Goal: Find specific page/section: Find specific page/section

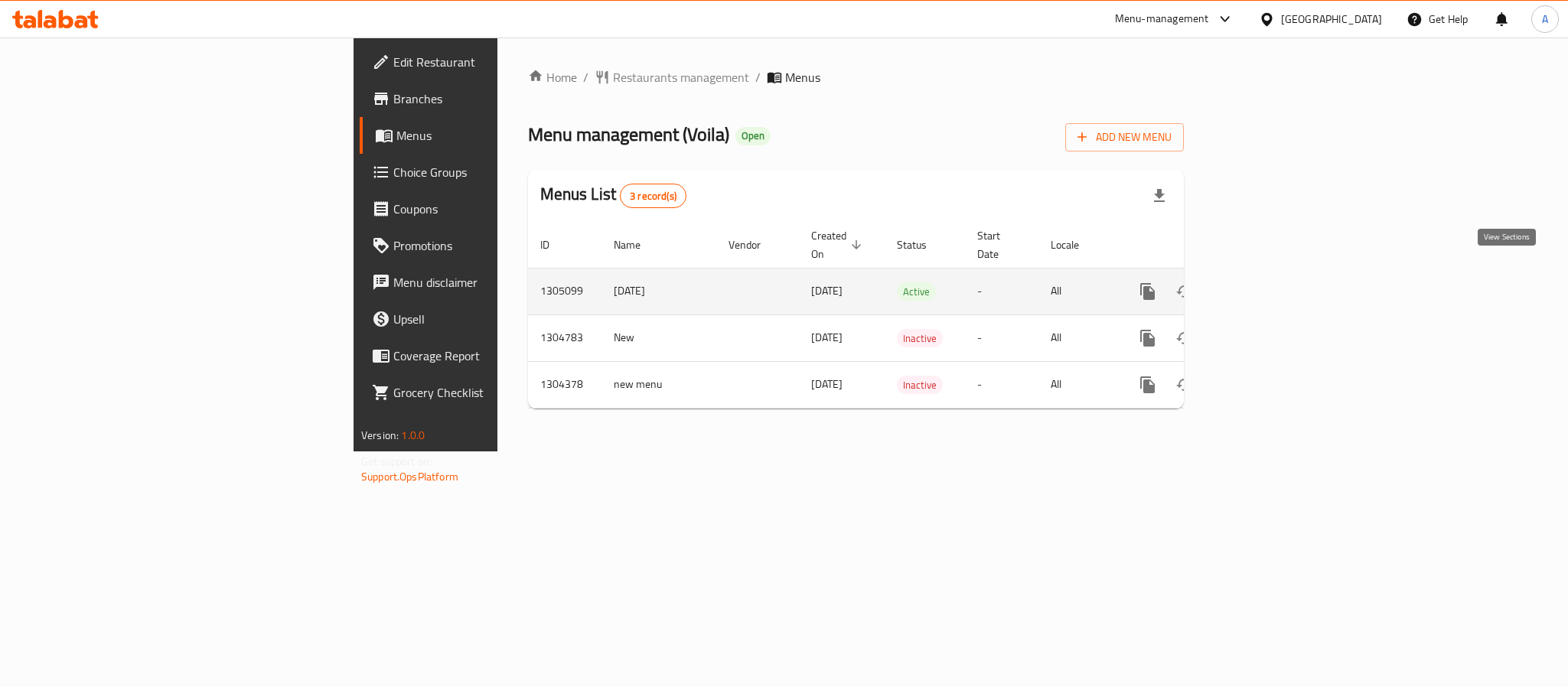
click at [1267, 282] on icon "enhanced table" at bounding box center [1258, 291] width 18 height 18
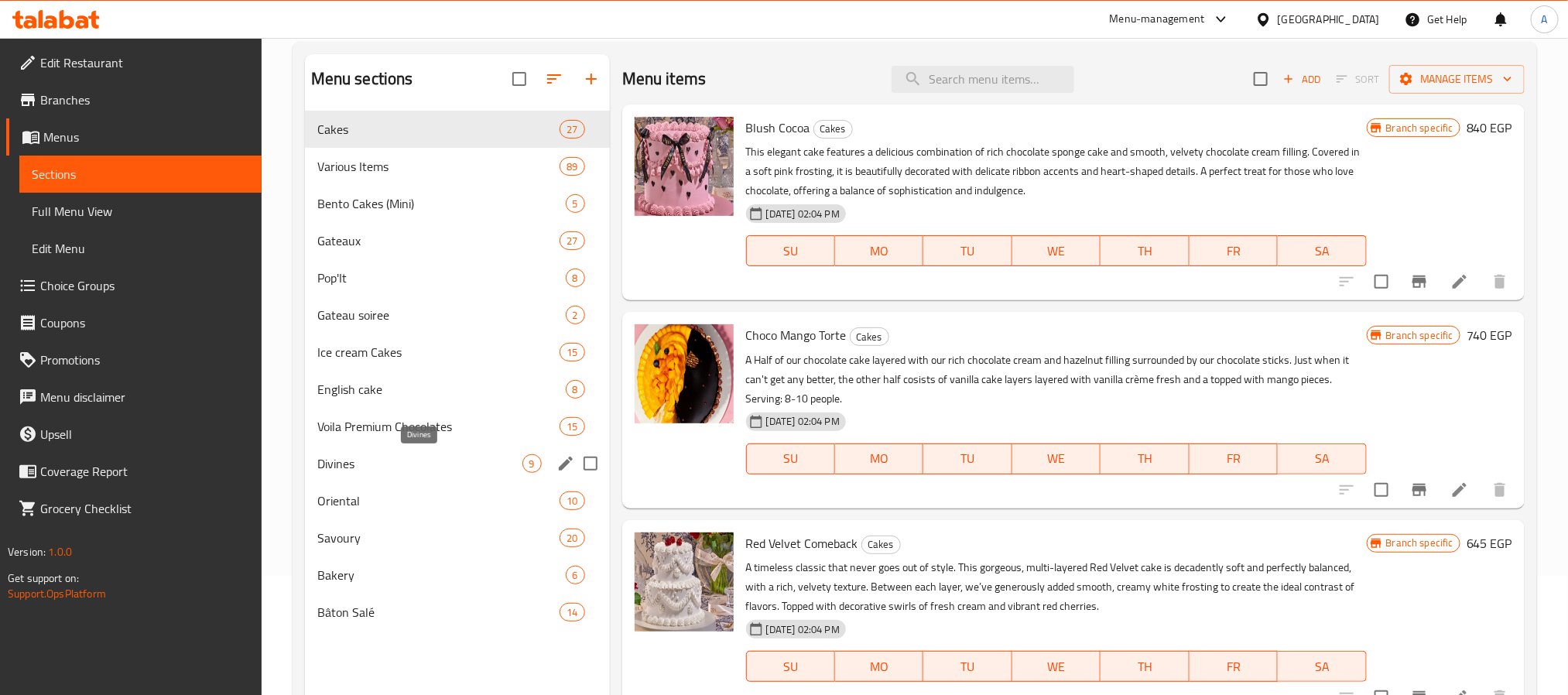
scroll to position [217, 0]
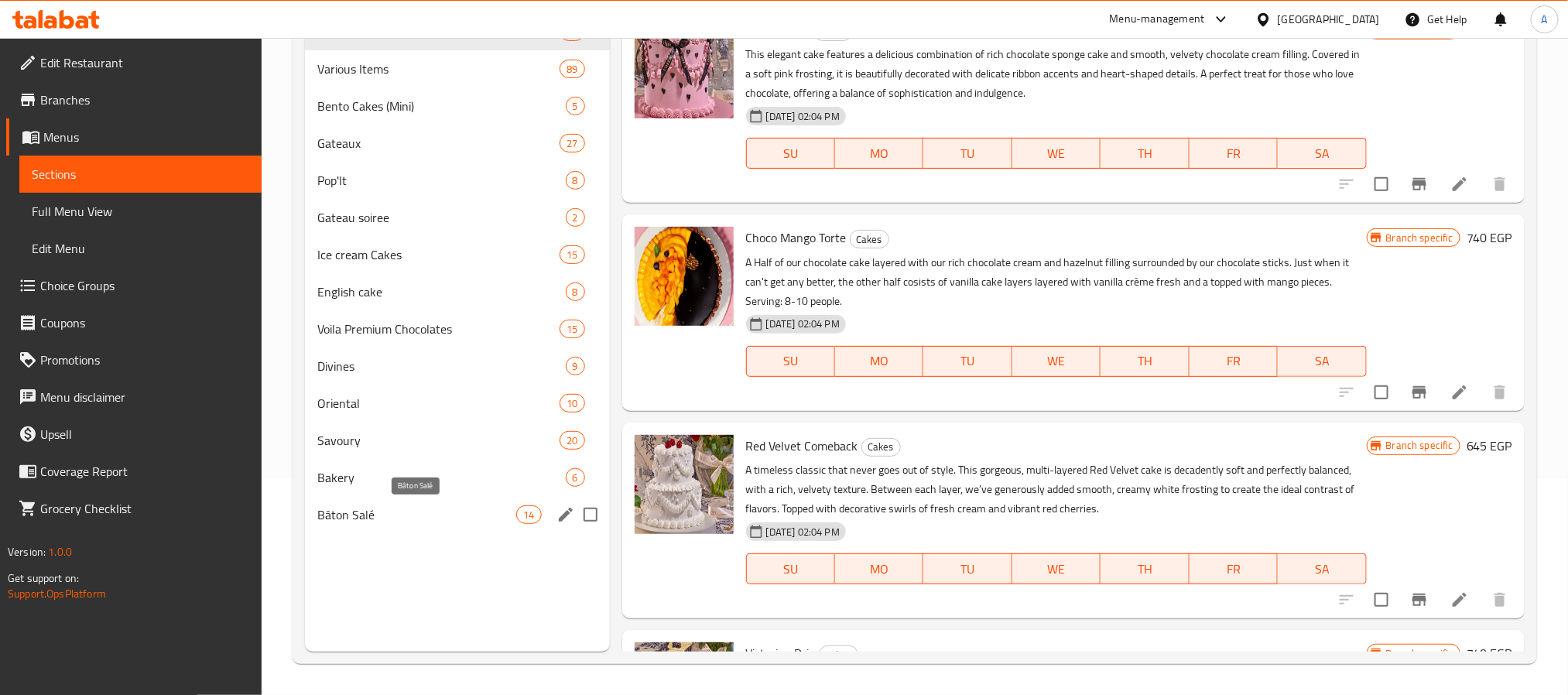
click at [390, 506] on span "Bâton Salé" at bounding box center [417, 514] width 200 height 18
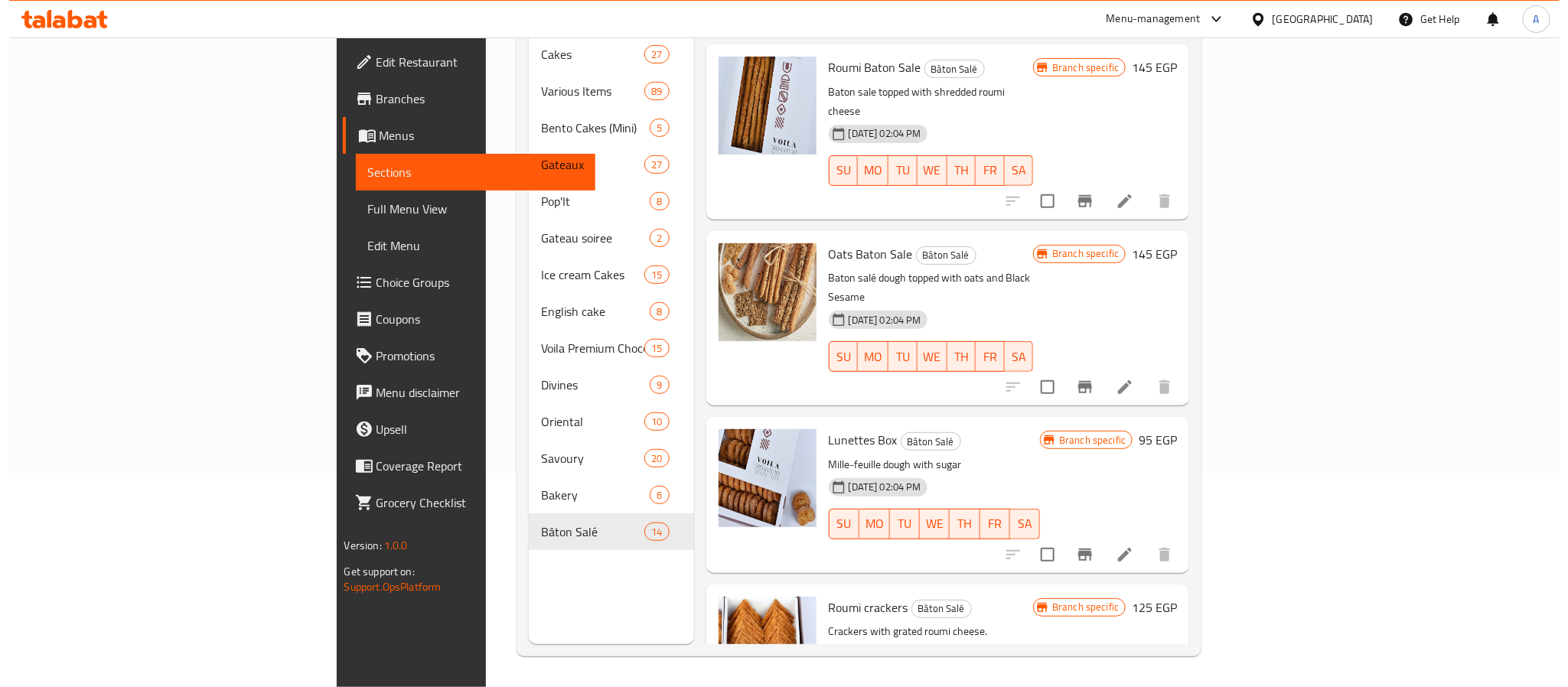
scroll to position [1644, 0]
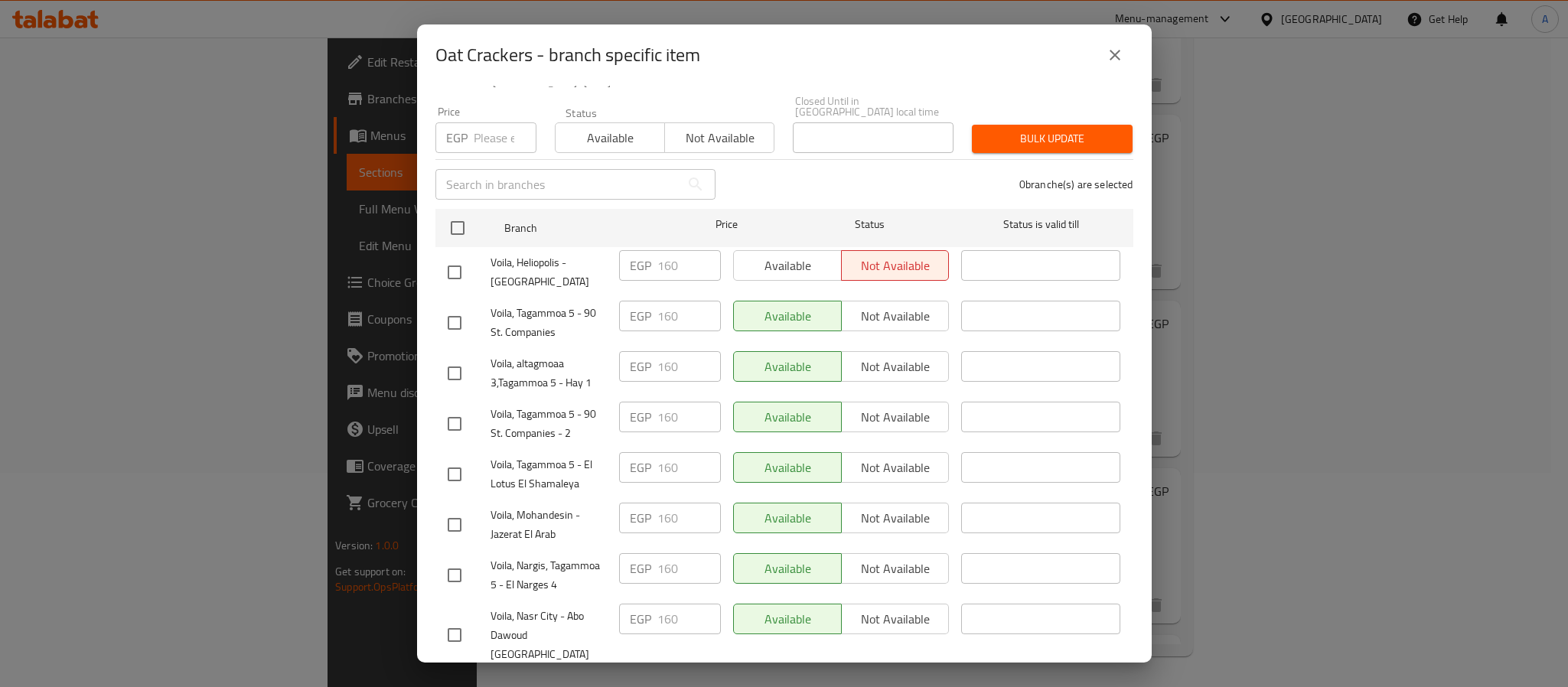
scroll to position [0, 0]
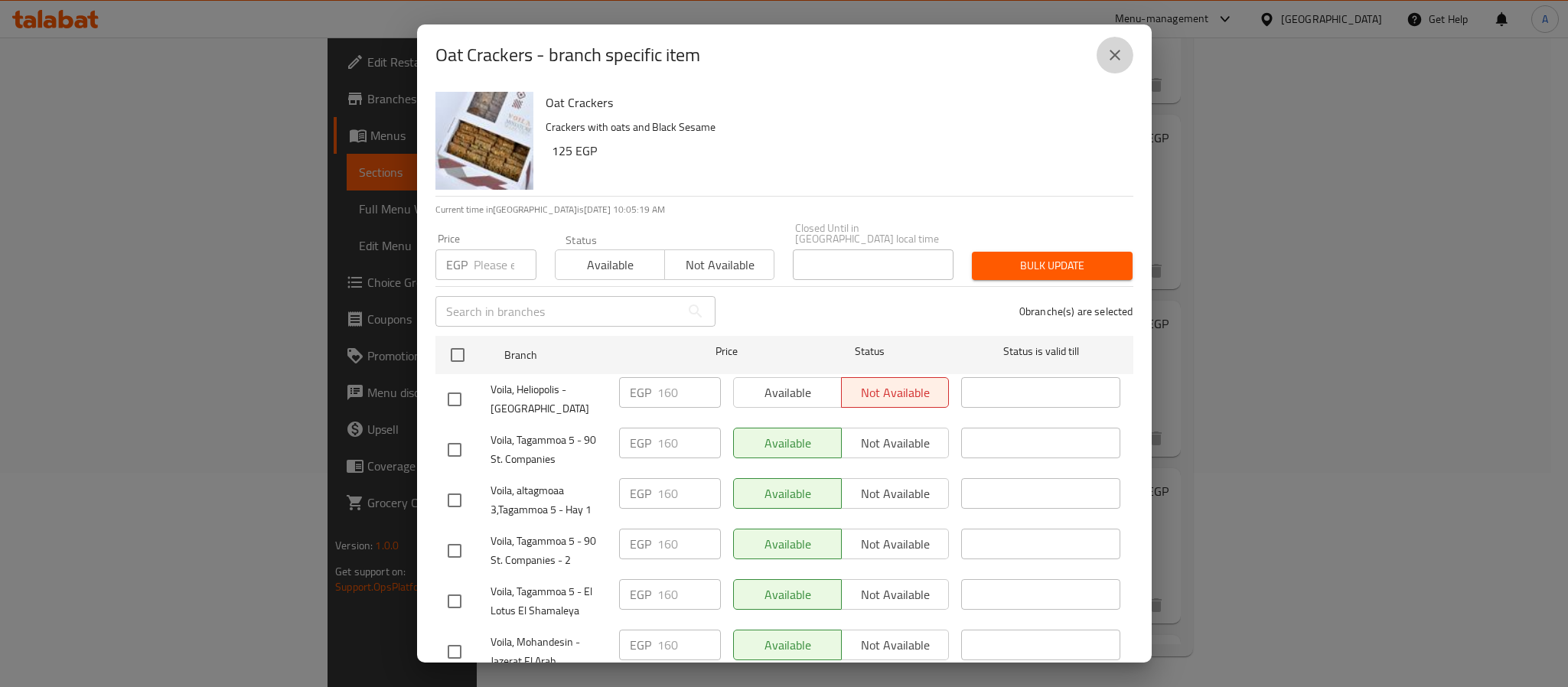
click at [1112, 63] on icon "close" at bounding box center [1114, 55] width 18 height 18
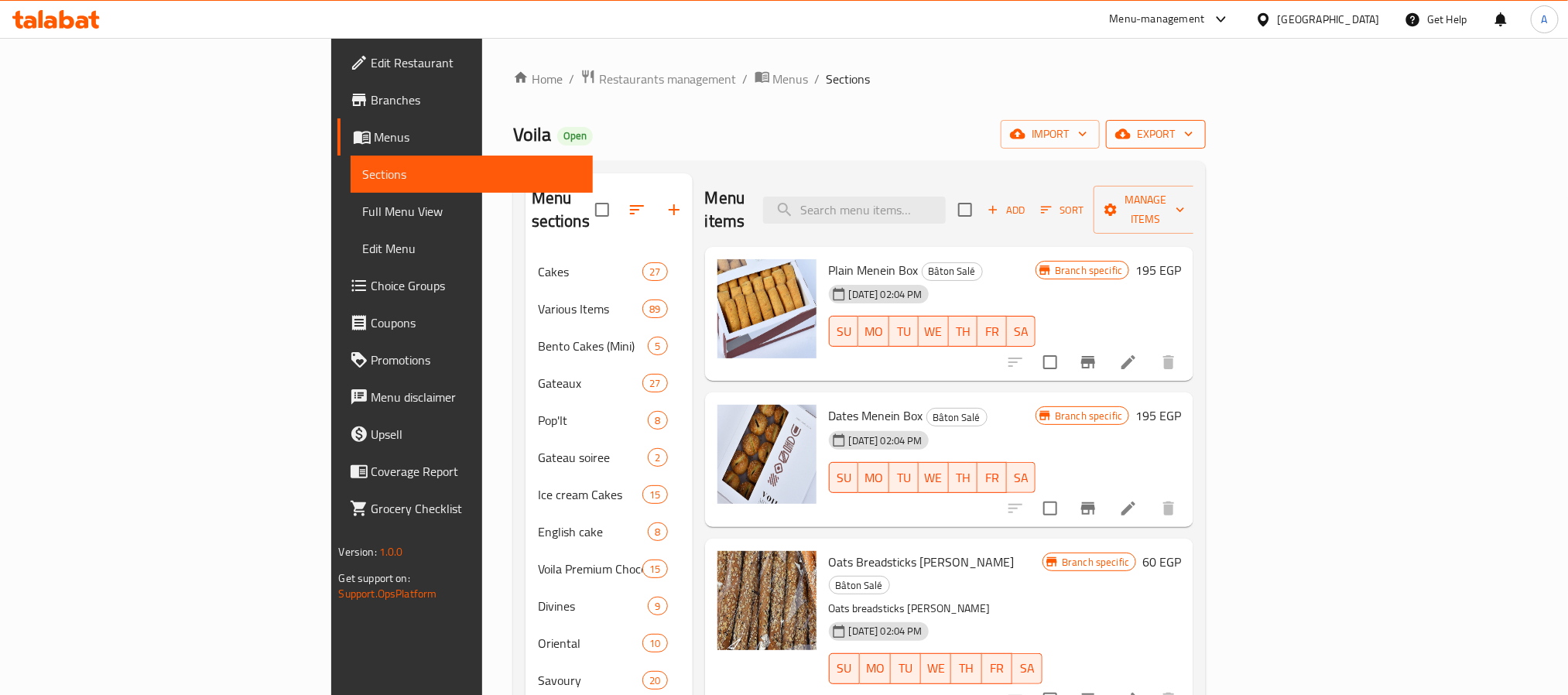
click at [1193, 128] on span "export" at bounding box center [1156, 134] width 75 height 19
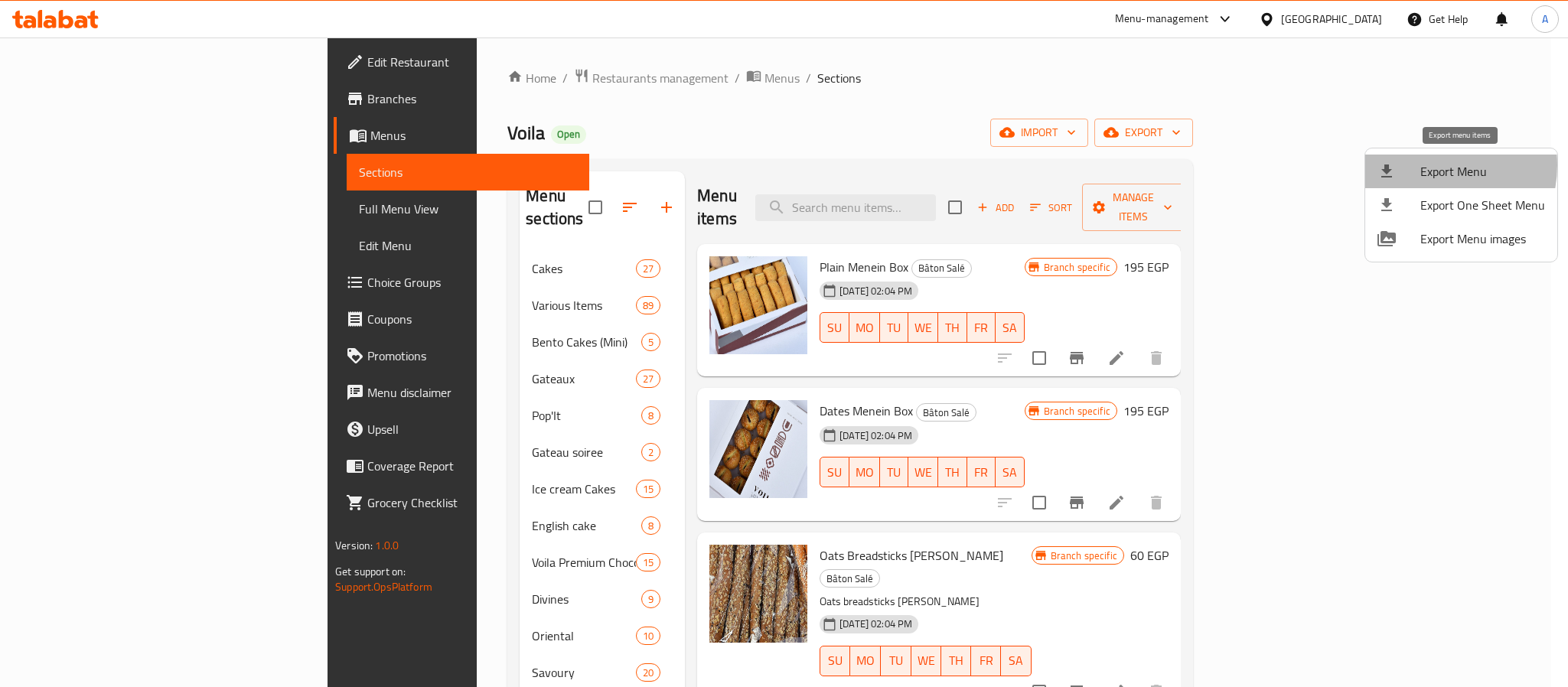
click at [1428, 165] on span "Export Menu" at bounding box center [1482, 171] width 125 height 18
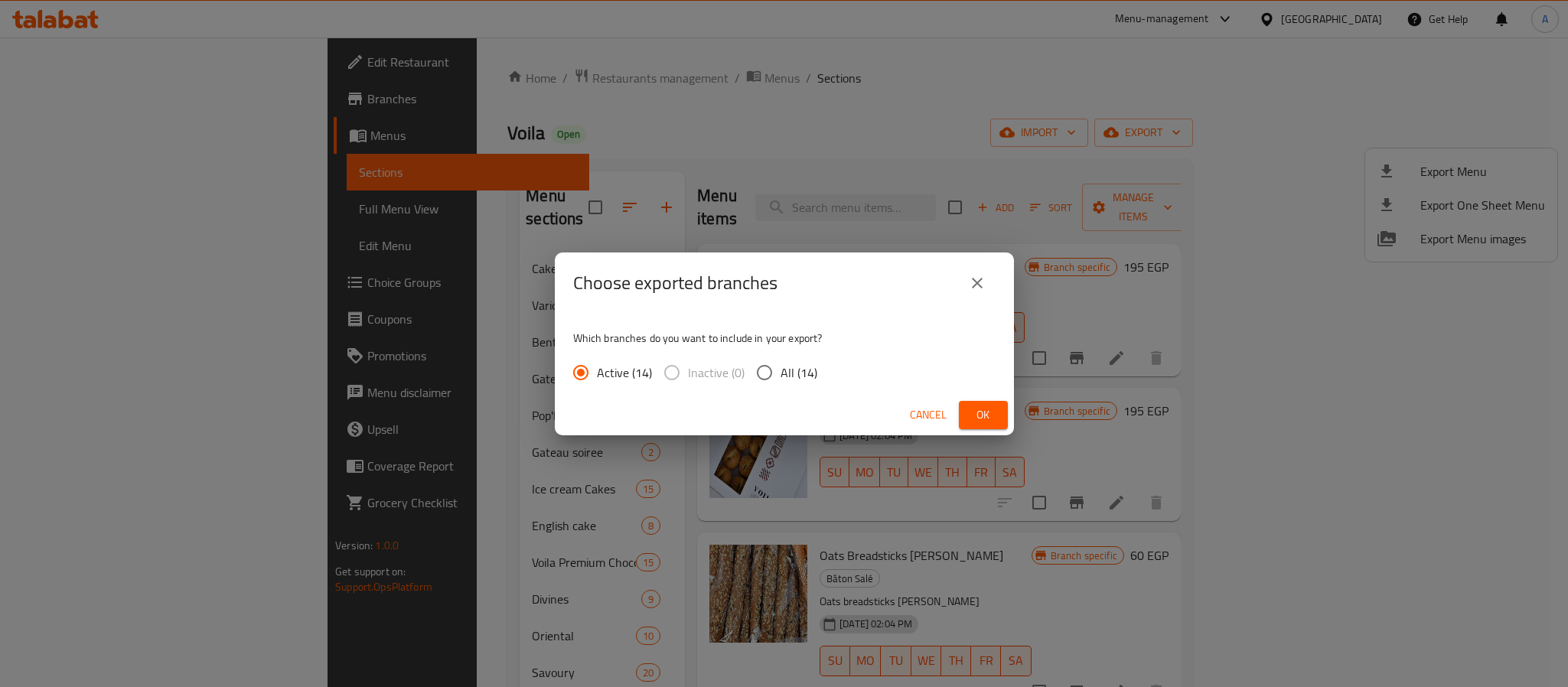
click at [760, 374] on input "All (14)" at bounding box center [765, 373] width 33 height 33
radio input "true"
click at [978, 407] on span "Ok" at bounding box center [983, 415] width 25 height 19
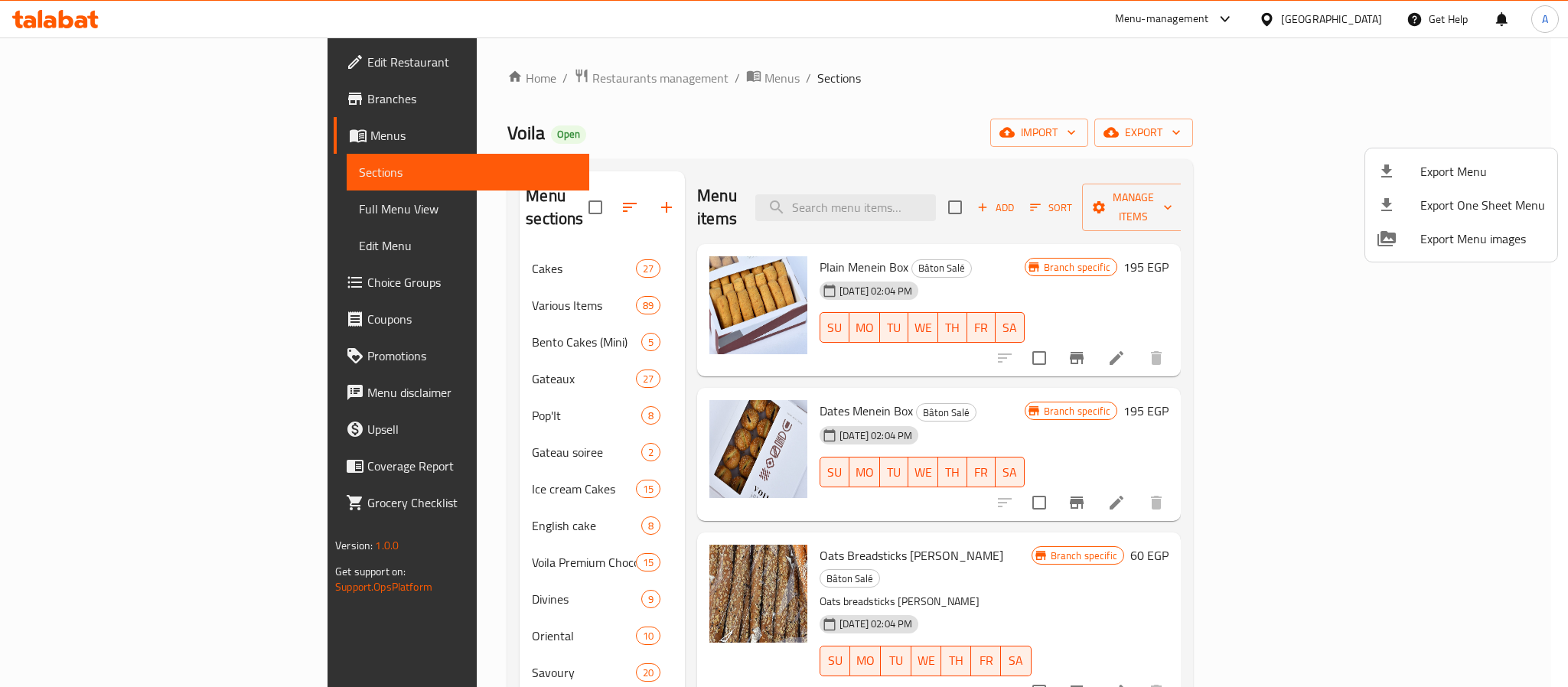
drag, startPoint x: 324, startPoint y: 136, endPoint x: 293, endPoint y: 126, distance: 32.6
click at [293, 126] on div at bounding box center [784, 344] width 1568 height 687
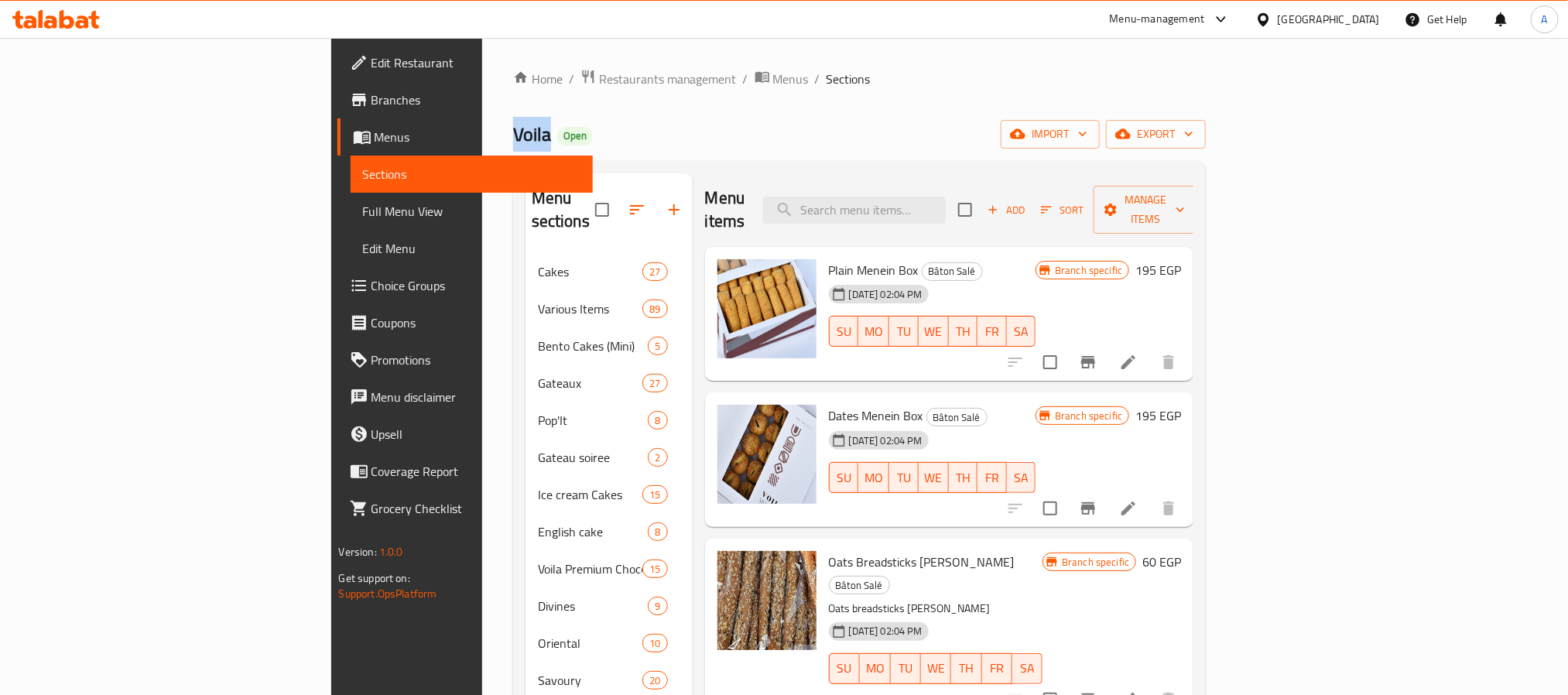
drag, startPoint x: 330, startPoint y: 138, endPoint x: 296, endPoint y: 132, distance: 34.5
click at [513, 132] on h2 "Voila Open" at bounding box center [553, 134] width 79 height 25
copy span "Voila"
click at [599, 79] on span "Restaurants management" at bounding box center [668, 79] width 138 height 18
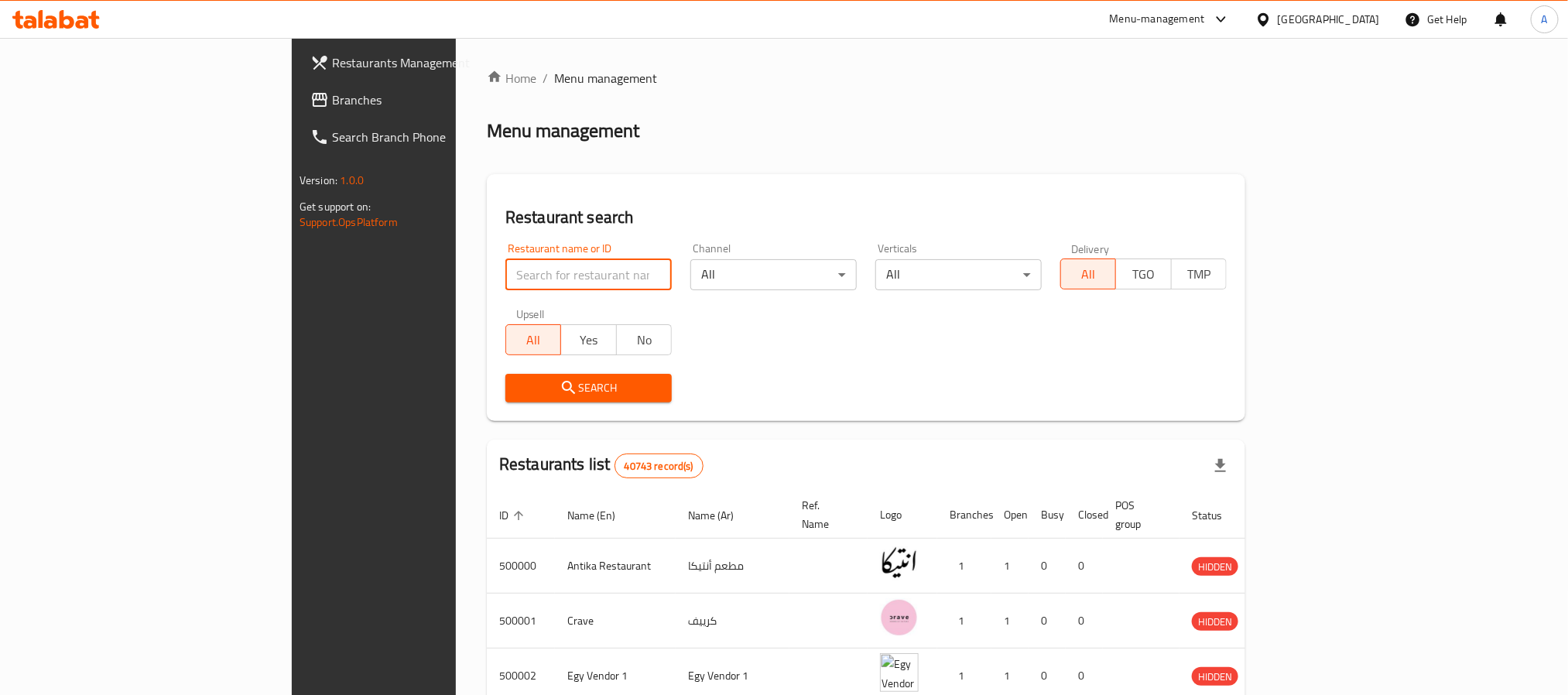
click at [505, 272] on input "search" at bounding box center [588, 274] width 166 height 31
paste input "693038"
type input "693038"
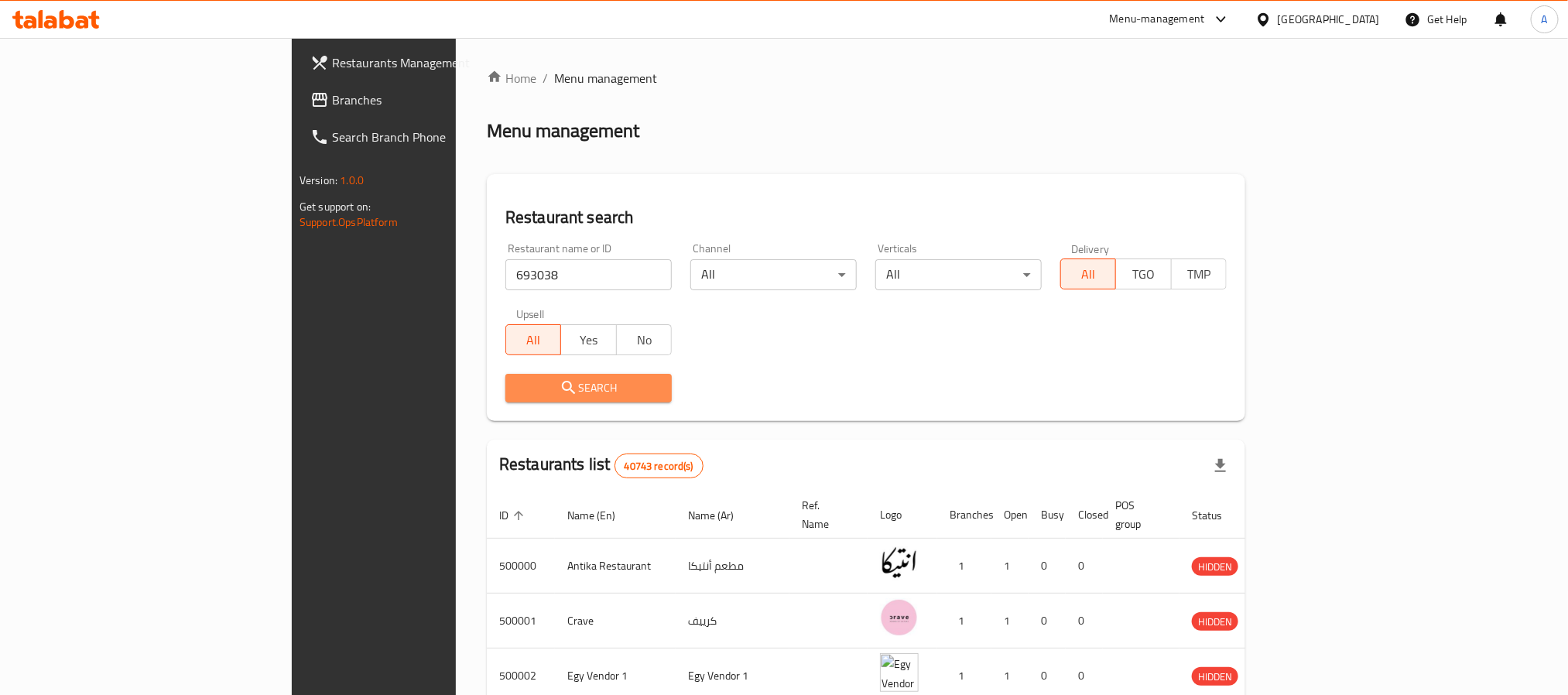
click at [517, 391] on span "Search" at bounding box center [588, 388] width 142 height 19
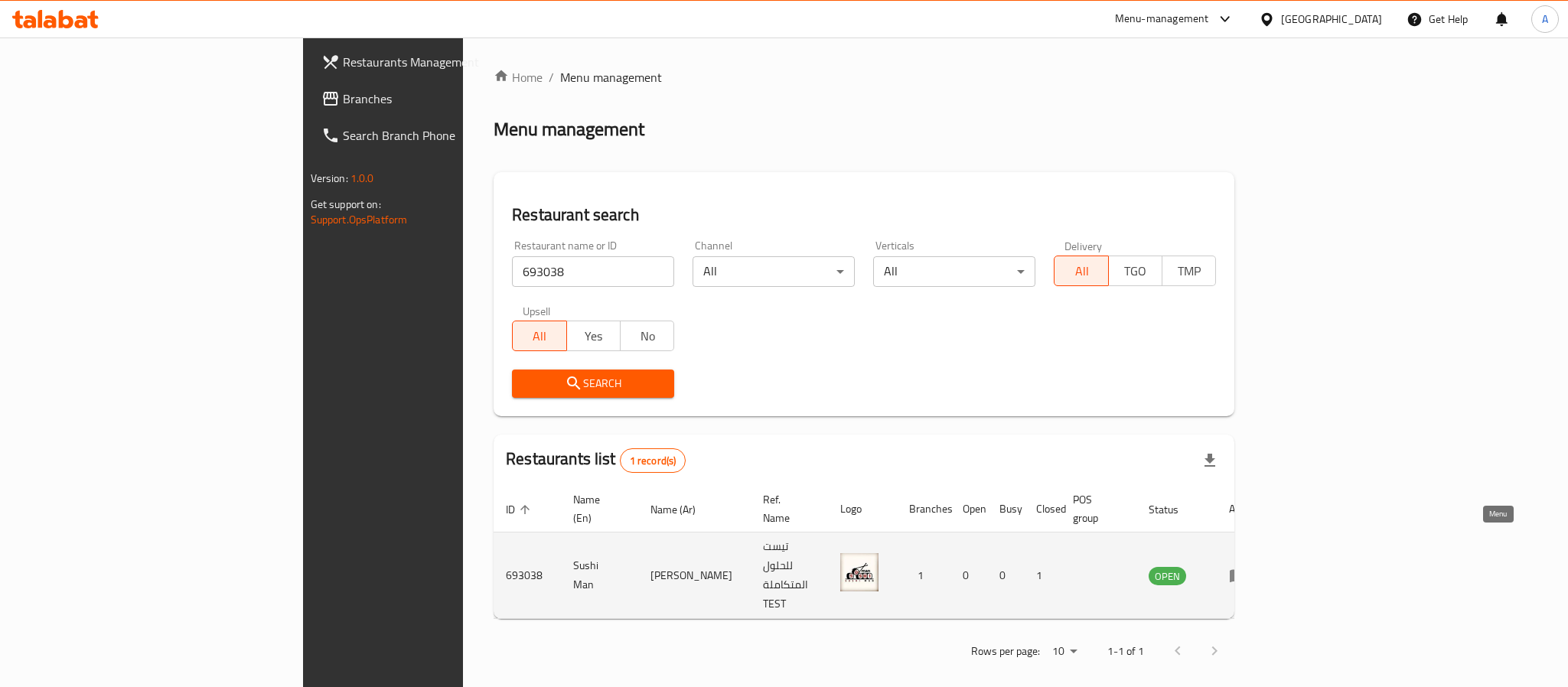
click at [1248, 566] on icon "enhanced table" at bounding box center [1237, 575] width 18 height 18
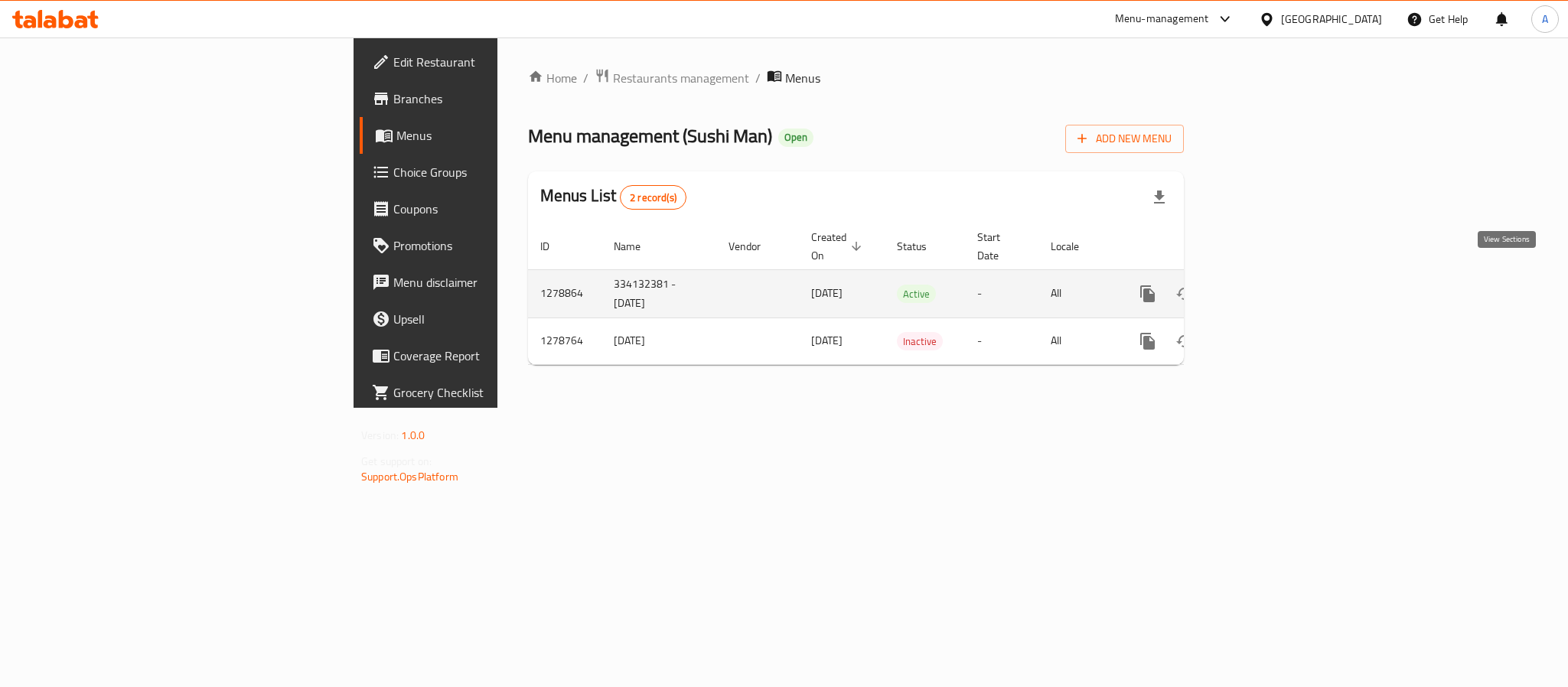
click at [1267, 285] on icon "enhanced table" at bounding box center [1258, 294] width 18 height 18
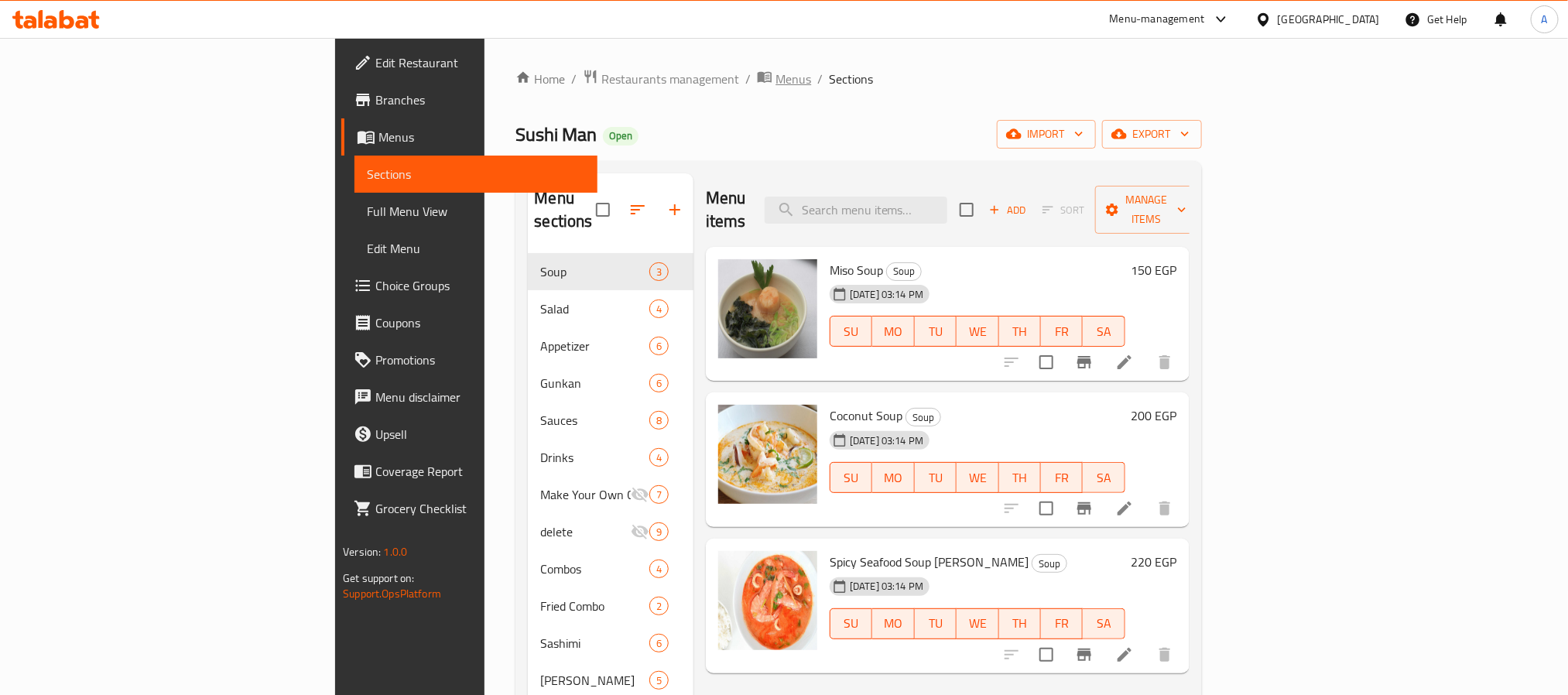
click at [776, 75] on span "Menus" at bounding box center [793, 79] width 35 height 18
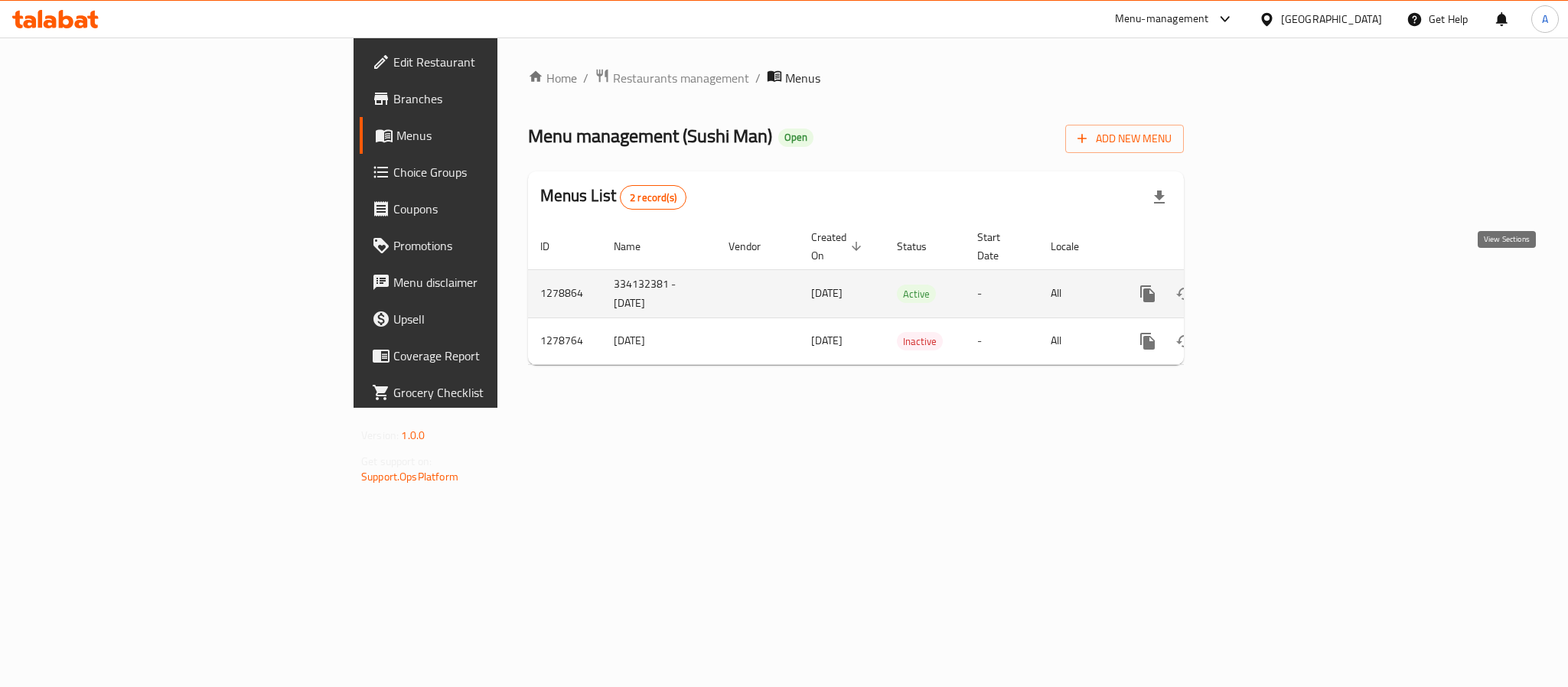
click at [1267, 285] on icon "enhanced table" at bounding box center [1258, 294] width 18 height 18
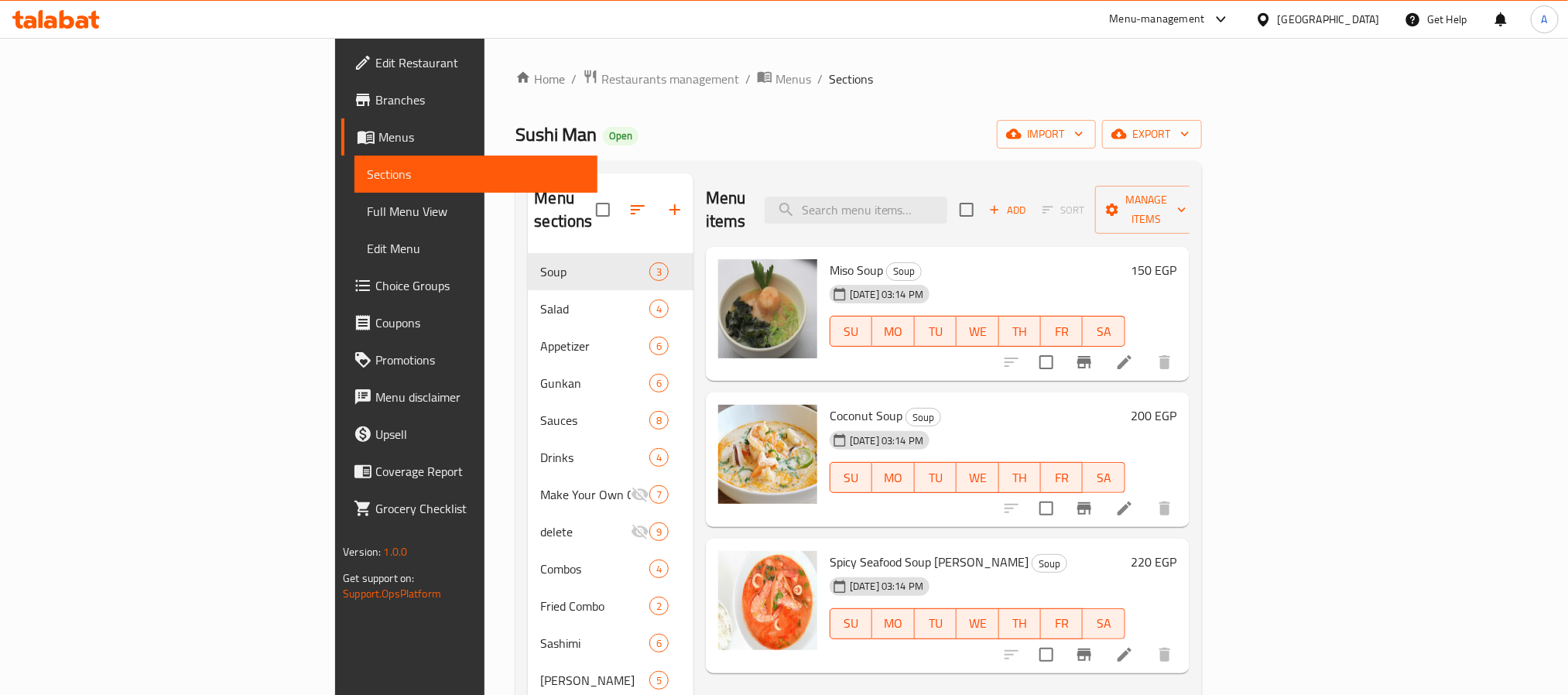
click at [1370, 21] on div "[GEOGRAPHIC_DATA]" at bounding box center [1328, 19] width 102 height 17
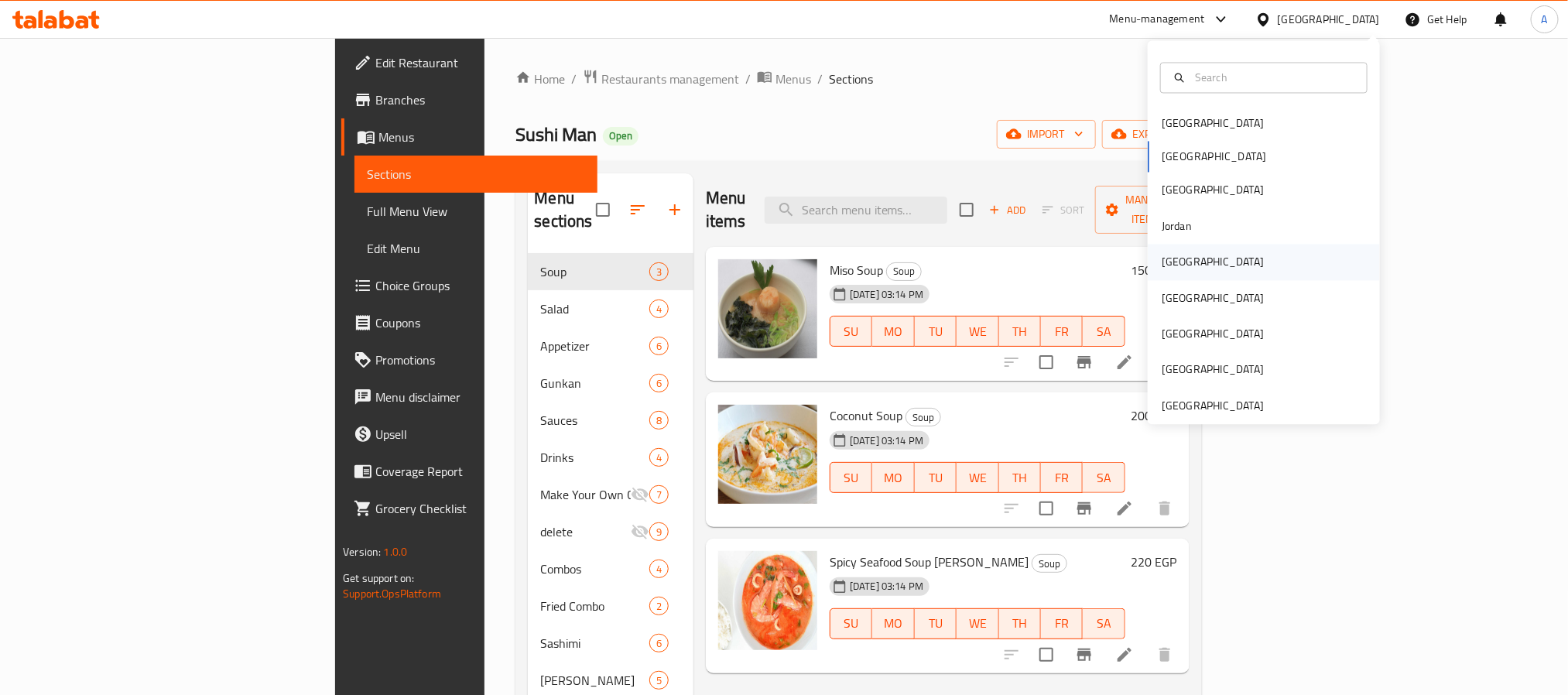
click at [1175, 258] on div "[GEOGRAPHIC_DATA]" at bounding box center [1212, 262] width 102 height 17
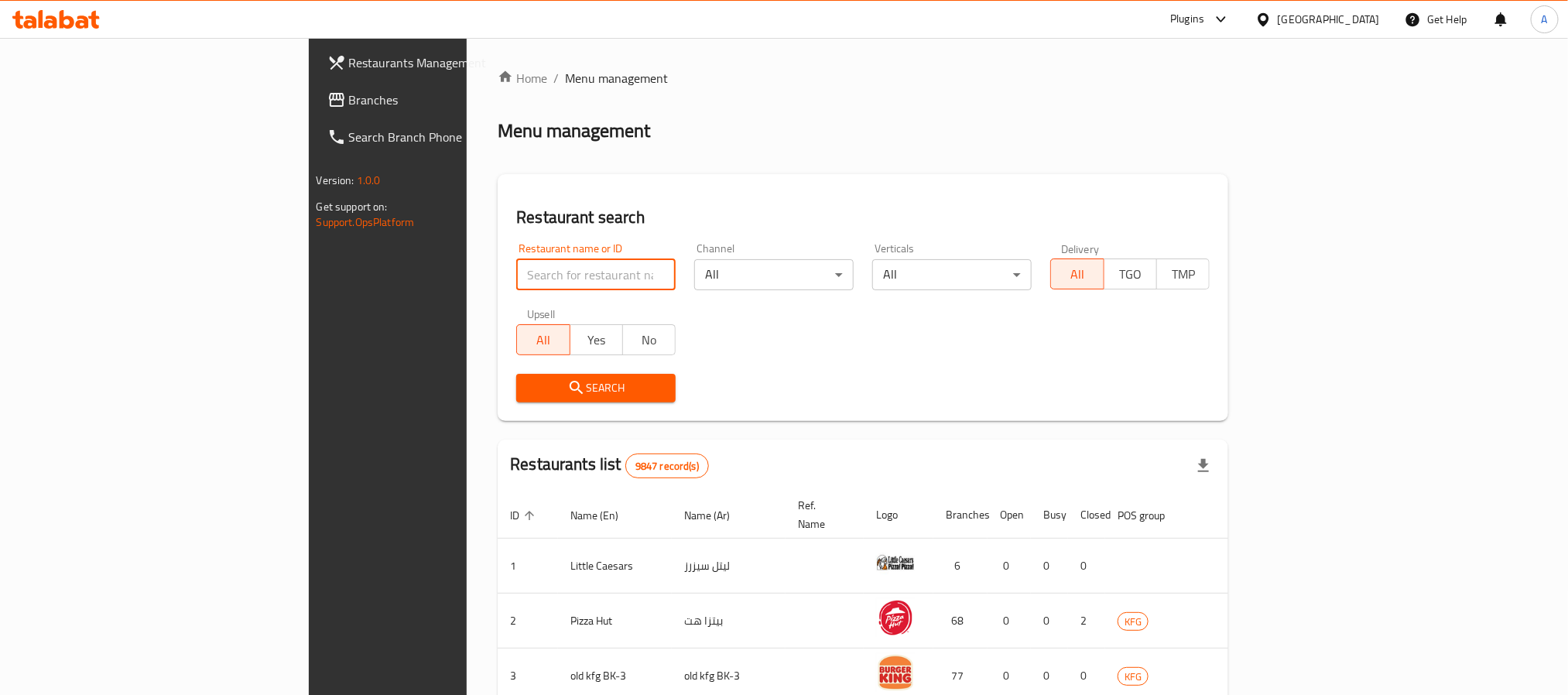
click at [517, 270] on input "search" at bounding box center [596, 274] width 160 height 31
paste input "16355"
type input "16355"
click at [529, 386] on span "Search" at bounding box center [596, 388] width 135 height 19
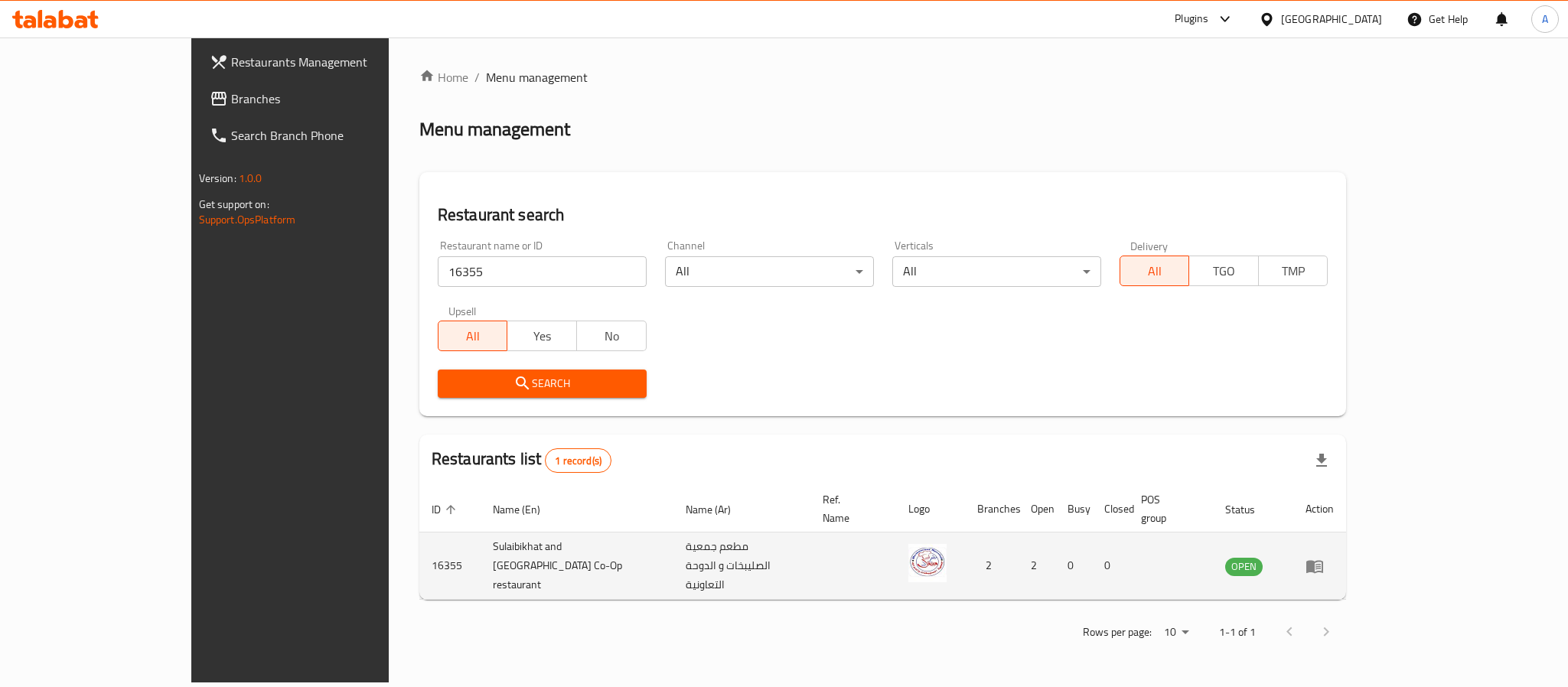
click at [546, 545] on td "Sulaibikhat and [GEOGRAPHIC_DATA] Co-Op restaurant" at bounding box center [577, 566] width 193 height 67
drag, startPoint x: 473, startPoint y: 547, endPoint x: 361, endPoint y: 549, distance: 112.0
click at [481, 549] on td "Sulaibikhat and [GEOGRAPHIC_DATA] Co-Op restaurant" at bounding box center [577, 566] width 193 height 67
copy td "Sulaibikhat and [GEOGRAPHIC_DATA] Co"
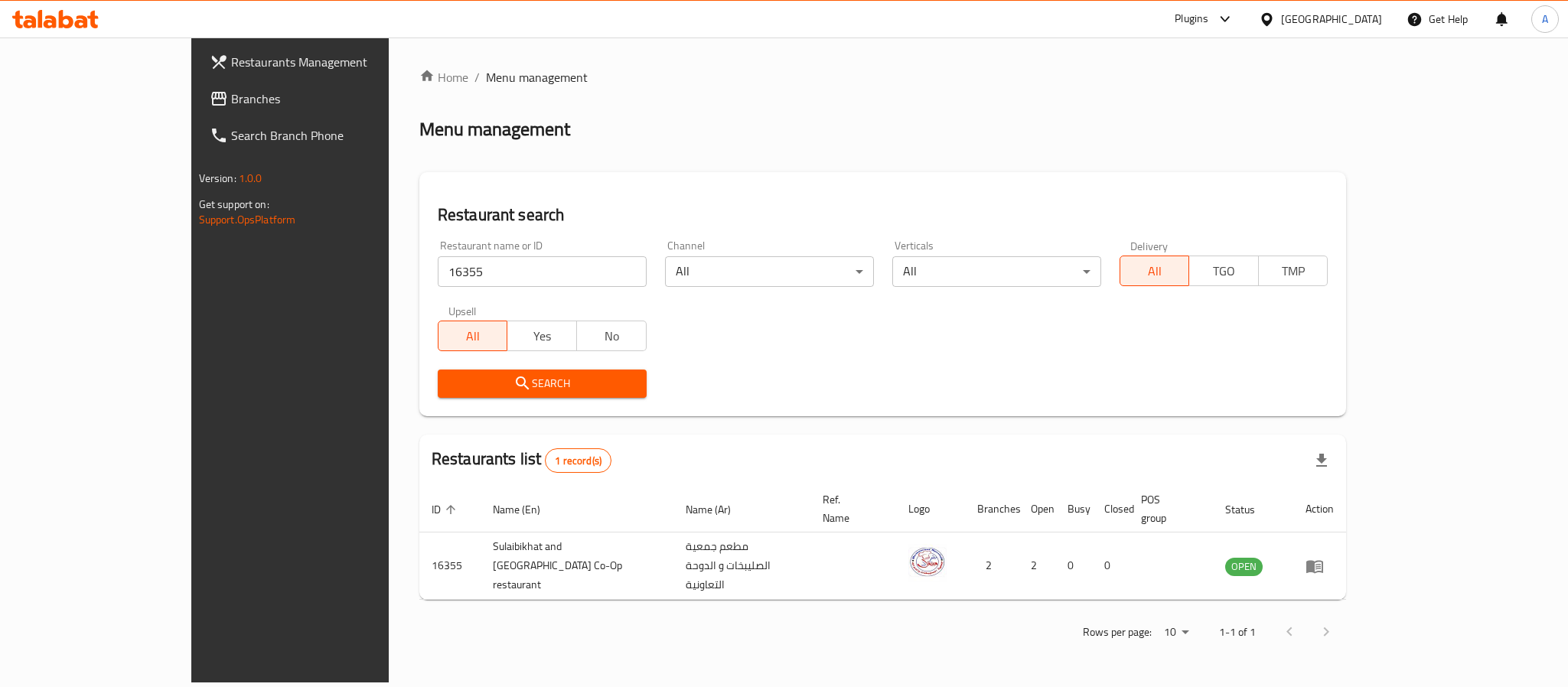
click at [1371, 19] on div "[GEOGRAPHIC_DATA]" at bounding box center [1331, 19] width 101 height 17
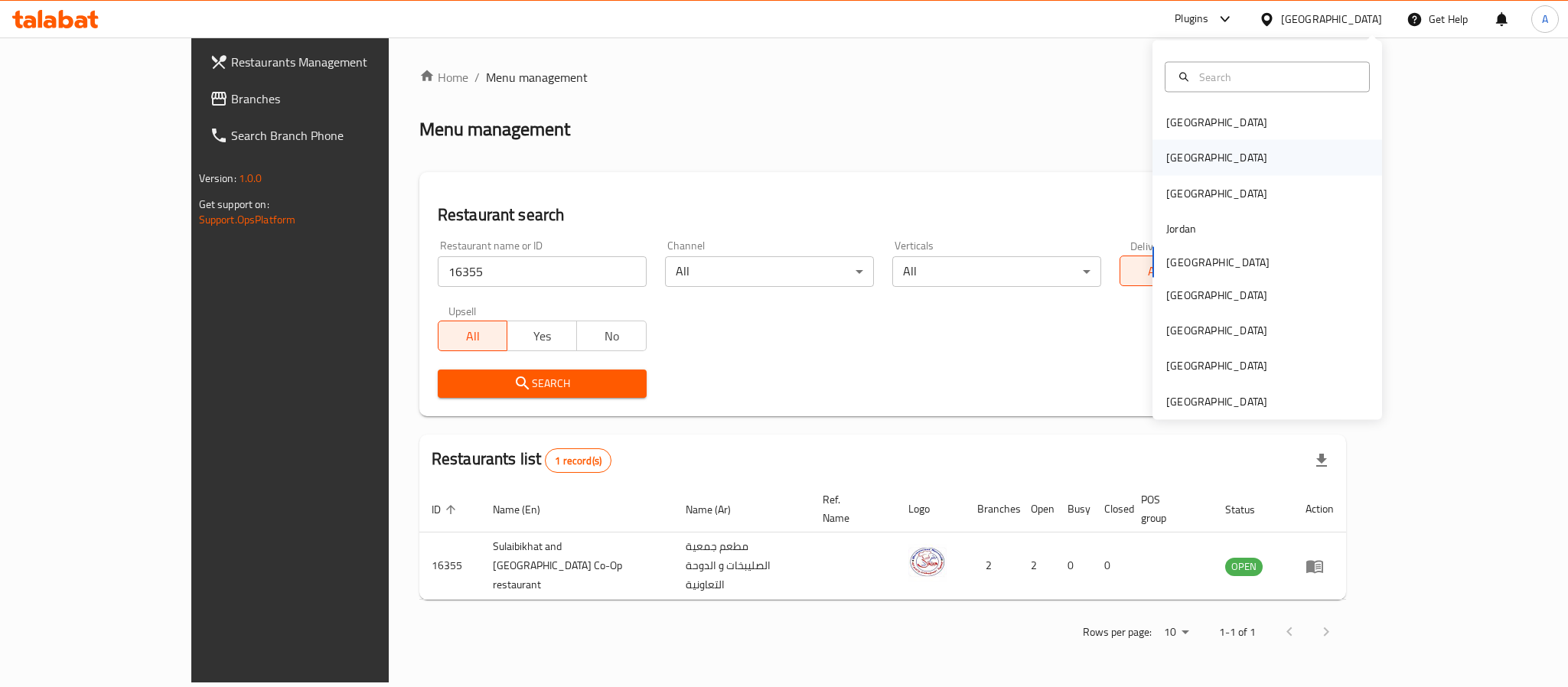
click at [1187, 154] on div "[GEOGRAPHIC_DATA]" at bounding box center [1217, 158] width 125 height 35
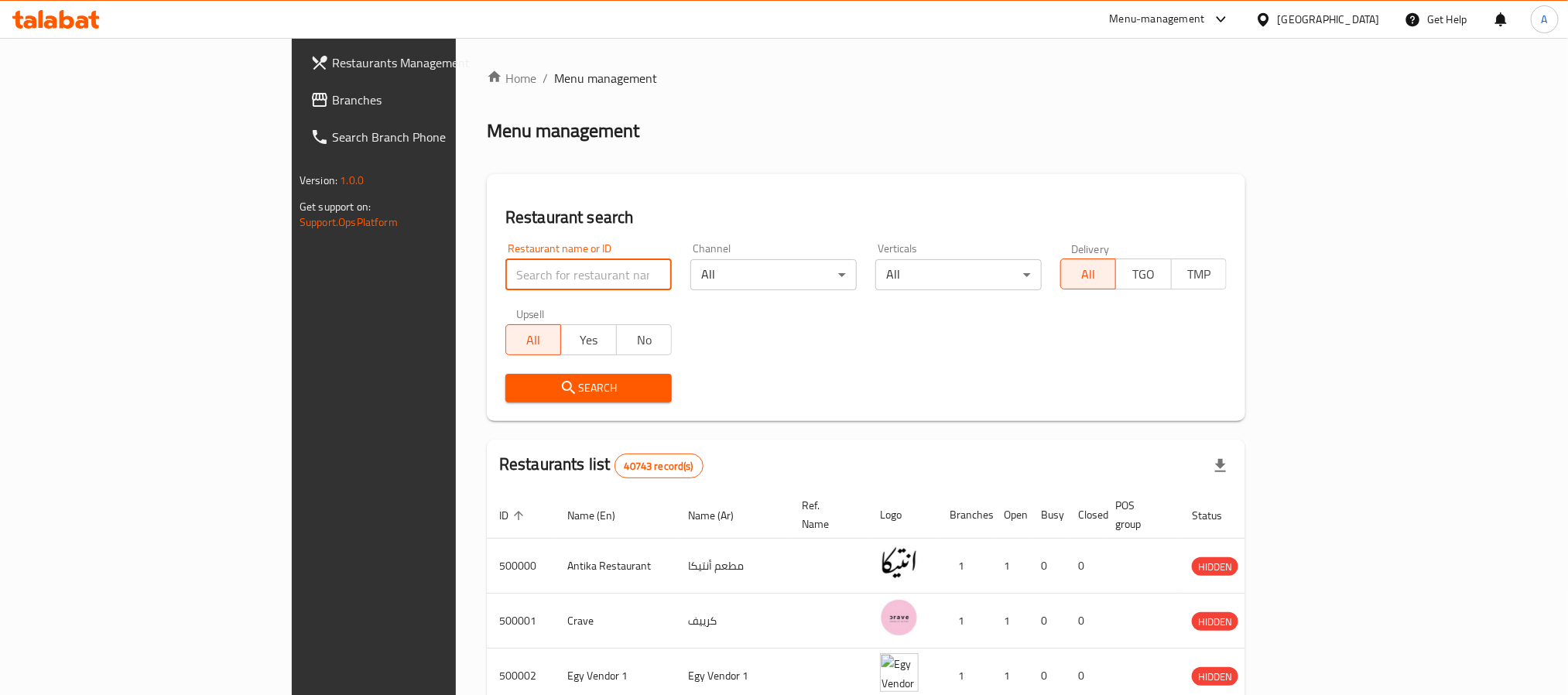
click at [505, 267] on input "search" at bounding box center [588, 274] width 166 height 31
paste input "17895"
type input "17895"
click at [517, 385] on span "Search" at bounding box center [588, 388] width 142 height 19
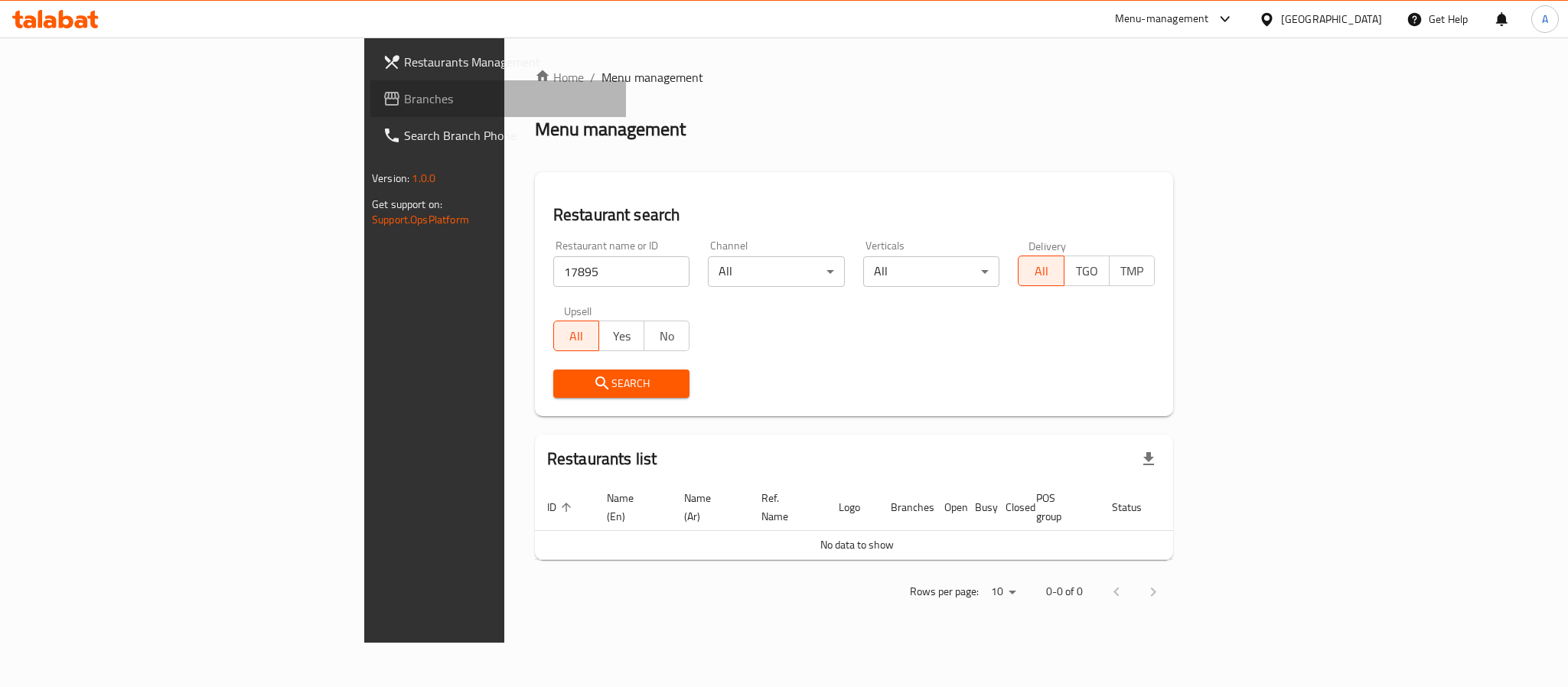
click at [370, 111] on link "Branches" at bounding box center [498, 98] width 255 height 36
